Goal: Information Seeking & Learning: Compare options

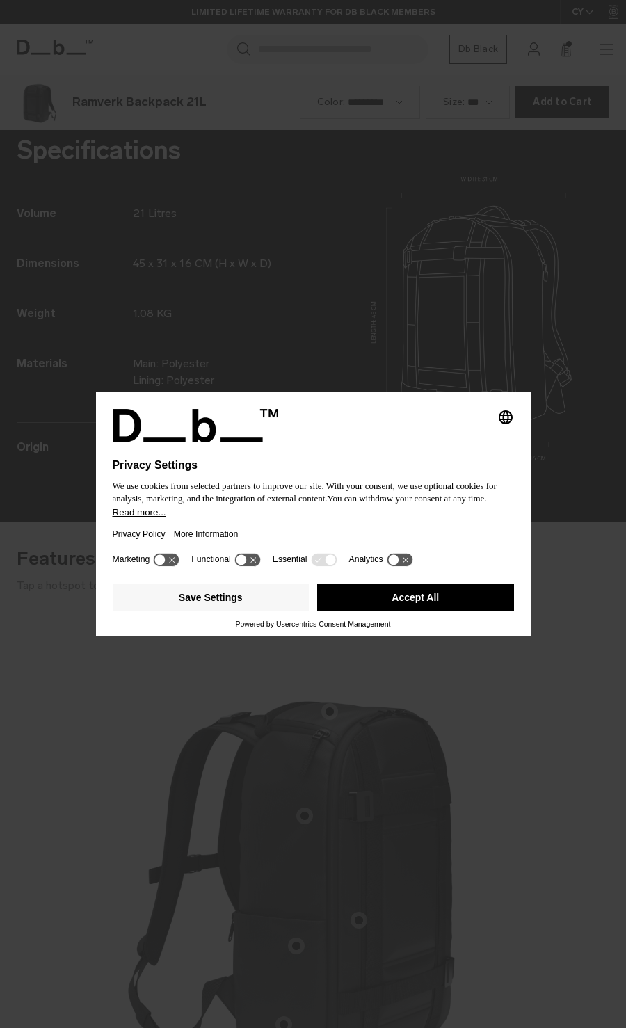
scroll to position [2057, 0]
